Goal: Task Accomplishment & Management: Use online tool/utility

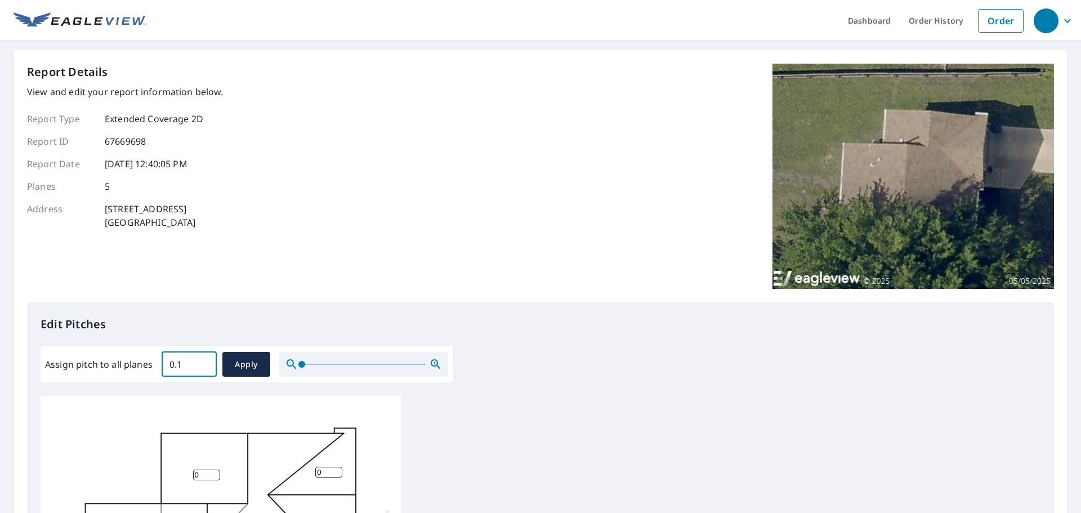
click at [205, 359] on input "0.1" at bounding box center [189, 365] width 55 height 32
click at [205, 359] on input "0.2" at bounding box center [189, 365] width 55 height 32
click at [205, 359] on input "0.3" at bounding box center [189, 365] width 55 height 32
click at [205, 359] on input "0.4" at bounding box center [189, 365] width 55 height 32
click at [205, 359] on input "0.5" at bounding box center [189, 365] width 55 height 32
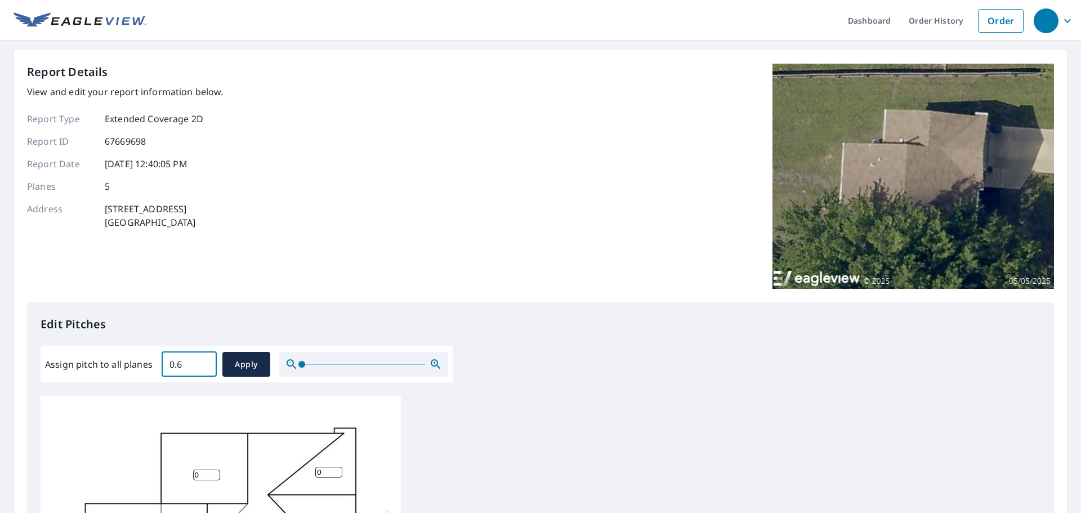
type input "0.6"
click at [205, 359] on input "0.6" at bounding box center [189, 365] width 55 height 32
click at [240, 361] on span "Apply" at bounding box center [247, 365] width 30 height 14
type input "0.6"
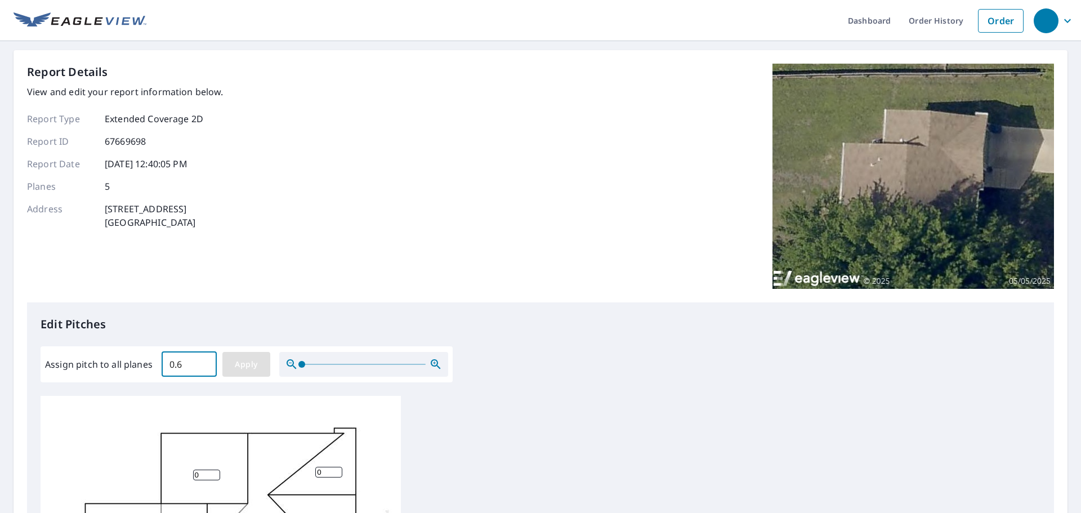
type input "0.6"
click at [204, 359] on input "0.7" at bounding box center [189, 365] width 55 height 32
click at [204, 359] on input "0.8" at bounding box center [189, 365] width 55 height 32
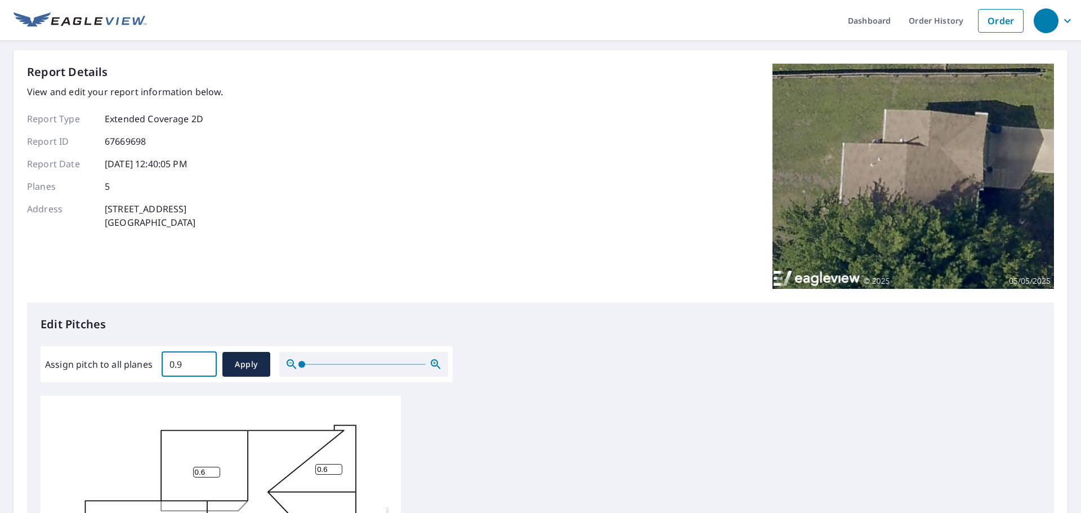
click at [204, 359] on input "0.9" at bounding box center [189, 365] width 55 height 32
click at [204, 359] on input "1" at bounding box center [189, 365] width 55 height 32
click at [204, 359] on input "1.1" at bounding box center [189, 365] width 55 height 32
click at [204, 359] on input "1.2" at bounding box center [189, 365] width 55 height 32
click at [204, 359] on input "1.3" at bounding box center [189, 365] width 55 height 32
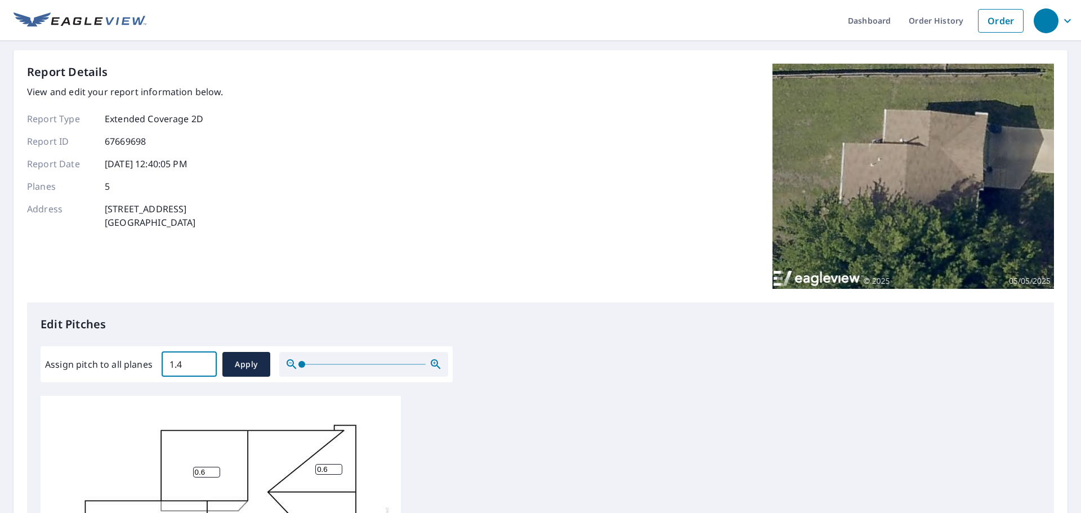
click at [204, 359] on input "1.4" at bounding box center [189, 365] width 55 height 32
click at [204, 359] on input "1.5" at bounding box center [189, 365] width 55 height 32
click at [204, 359] on input "1.6" at bounding box center [189, 365] width 55 height 32
click at [204, 359] on input "1.7" at bounding box center [189, 365] width 55 height 32
click at [204, 359] on input "1.8" at bounding box center [189, 365] width 55 height 32
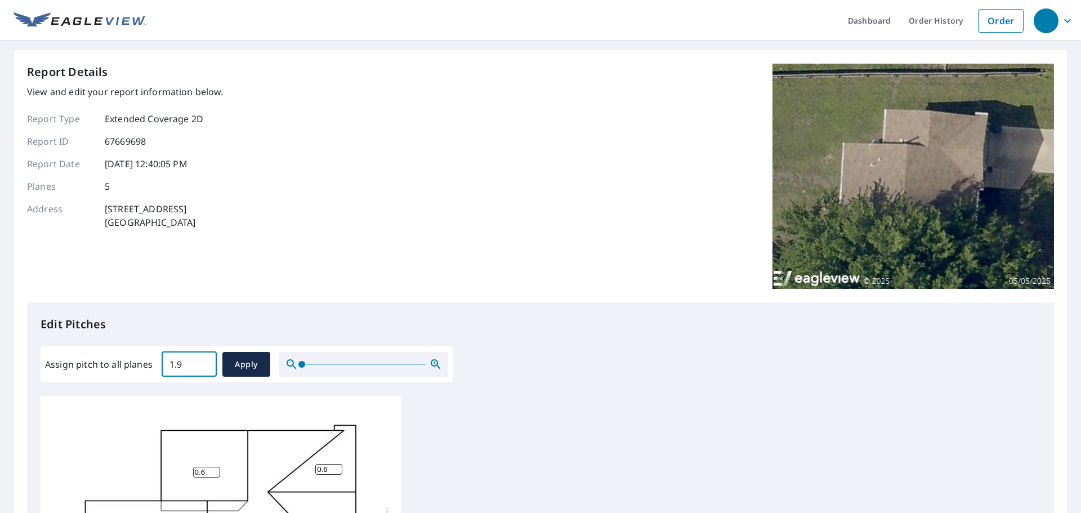
click at [204, 359] on input "1.9" at bounding box center [189, 365] width 55 height 32
click at [204, 359] on input "2" at bounding box center [189, 365] width 55 height 32
click at [204, 359] on input "2.1" at bounding box center [189, 365] width 55 height 32
click at [204, 359] on input "2.2" at bounding box center [189, 365] width 55 height 32
click at [204, 359] on input "2.3" at bounding box center [189, 365] width 55 height 32
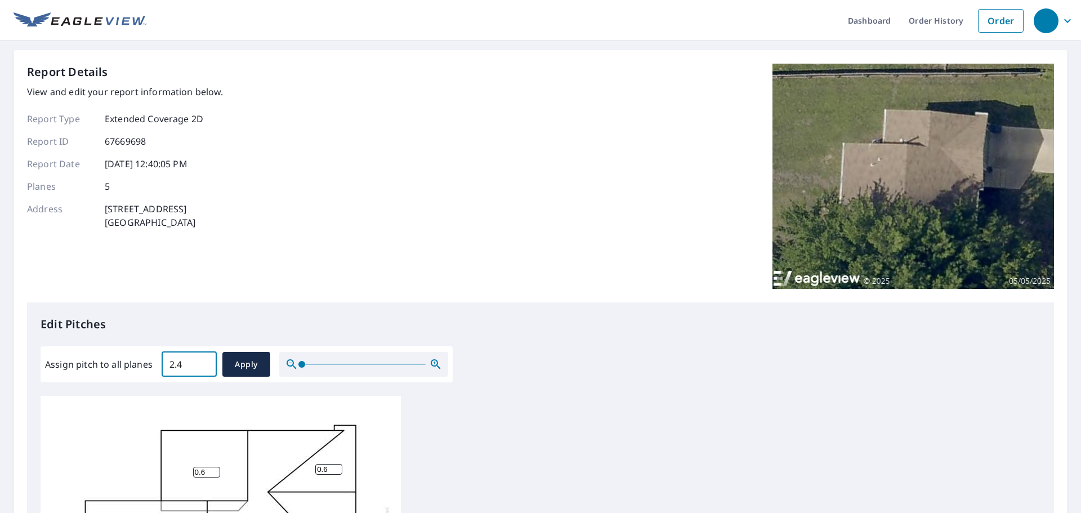
click at [204, 359] on input "2.4" at bounding box center [189, 365] width 55 height 32
click at [204, 359] on input "5.1" at bounding box center [189, 365] width 55 height 32
click at [203, 359] on input "5.2" at bounding box center [189, 365] width 55 height 32
click at [203, 359] on input "5.3" at bounding box center [189, 365] width 55 height 32
click at [203, 359] on input "5.4" at bounding box center [189, 365] width 55 height 32
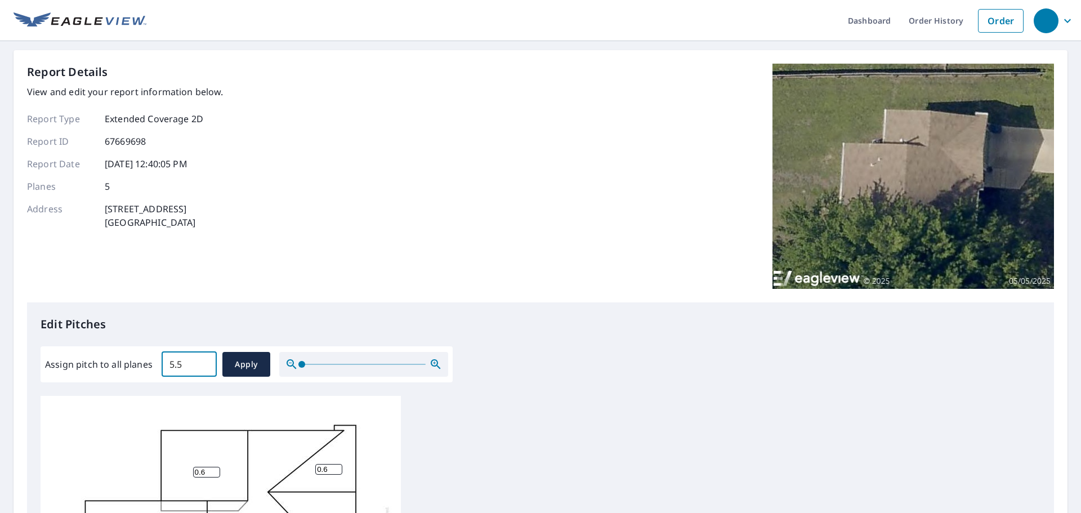
click at [203, 359] on input "5.5" at bounding box center [189, 365] width 55 height 32
click at [203, 359] on input "5.6" at bounding box center [189, 365] width 55 height 32
click at [203, 359] on input "5.7" at bounding box center [189, 365] width 55 height 32
click at [203, 359] on input "5.8" at bounding box center [189, 365] width 55 height 32
click at [203, 359] on input "5.9" at bounding box center [189, 365] width 55 height 32
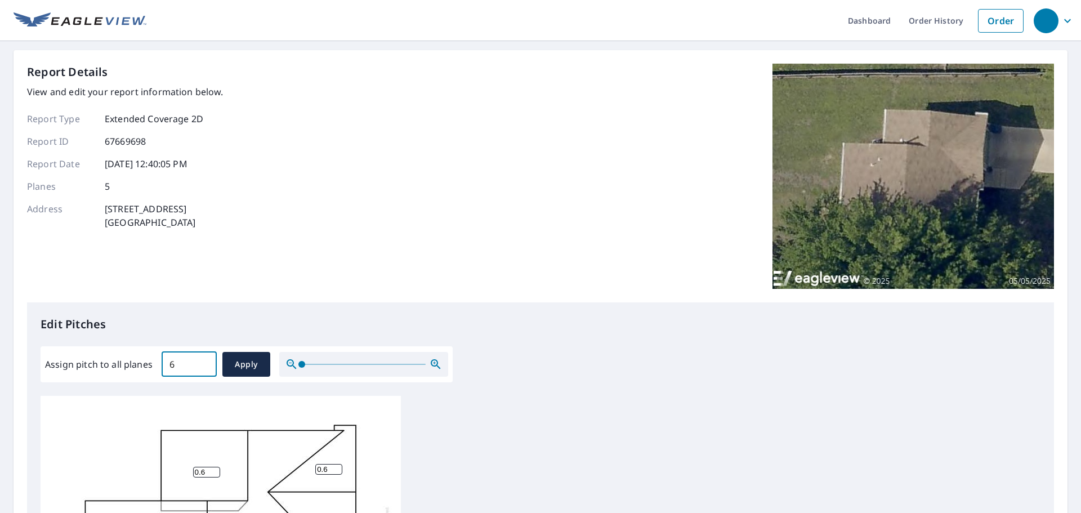
type input "6"
click at [203, 359] on input "6" at bounding box center [189, 365] width 55 height 32
click at [252, 363] on span "Apply" at bounding box center [247, 365] width 30 height 14
type input "6"
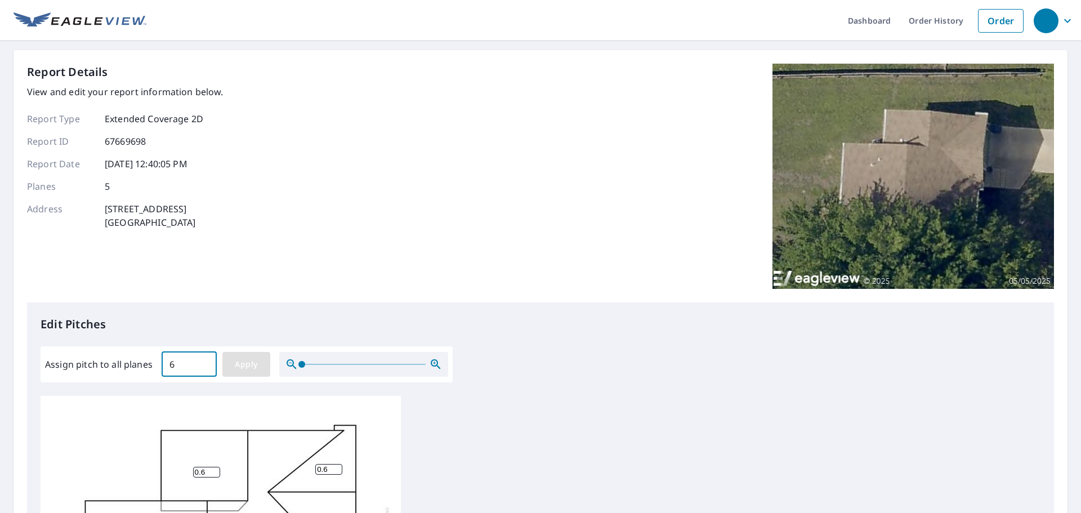
type input "6"
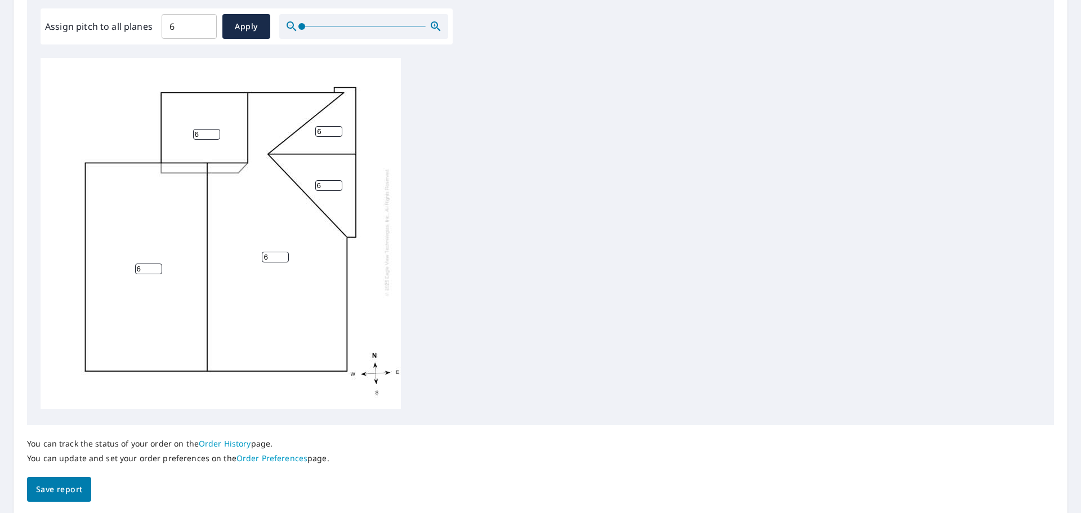
scroll to position [378, 0]
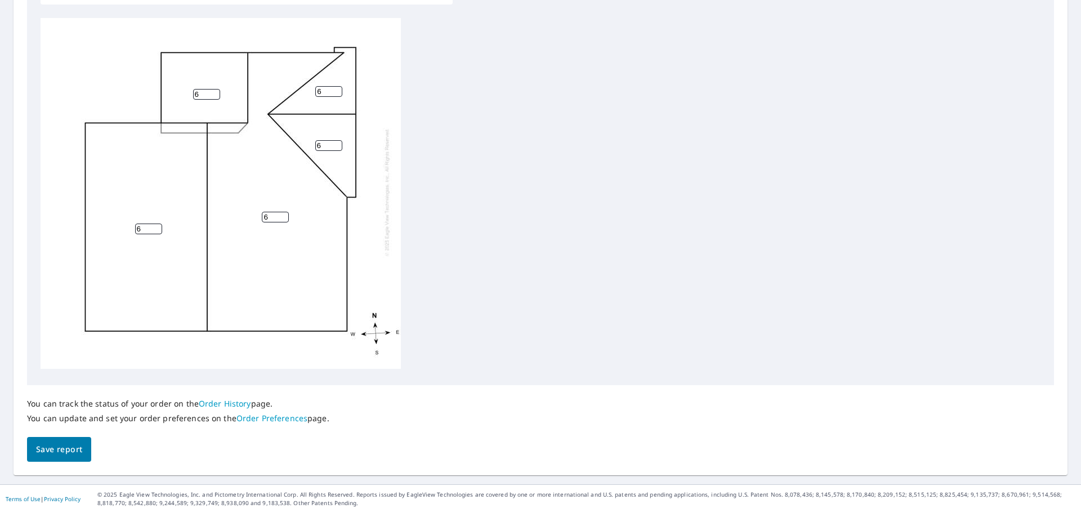
click at [54, 439] on button "Save report" at bounding box center [59, 449] width 64 height 25
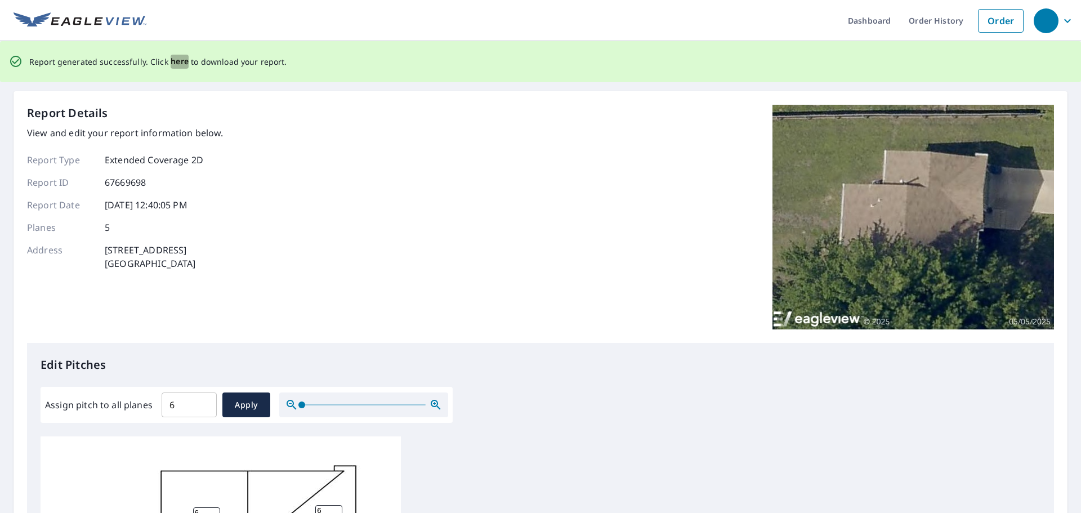
click at [175, 59] on span "here" at bounding box center [180, 62] width 19 height 14
